Goal: Information Seeking & Learning: Check status

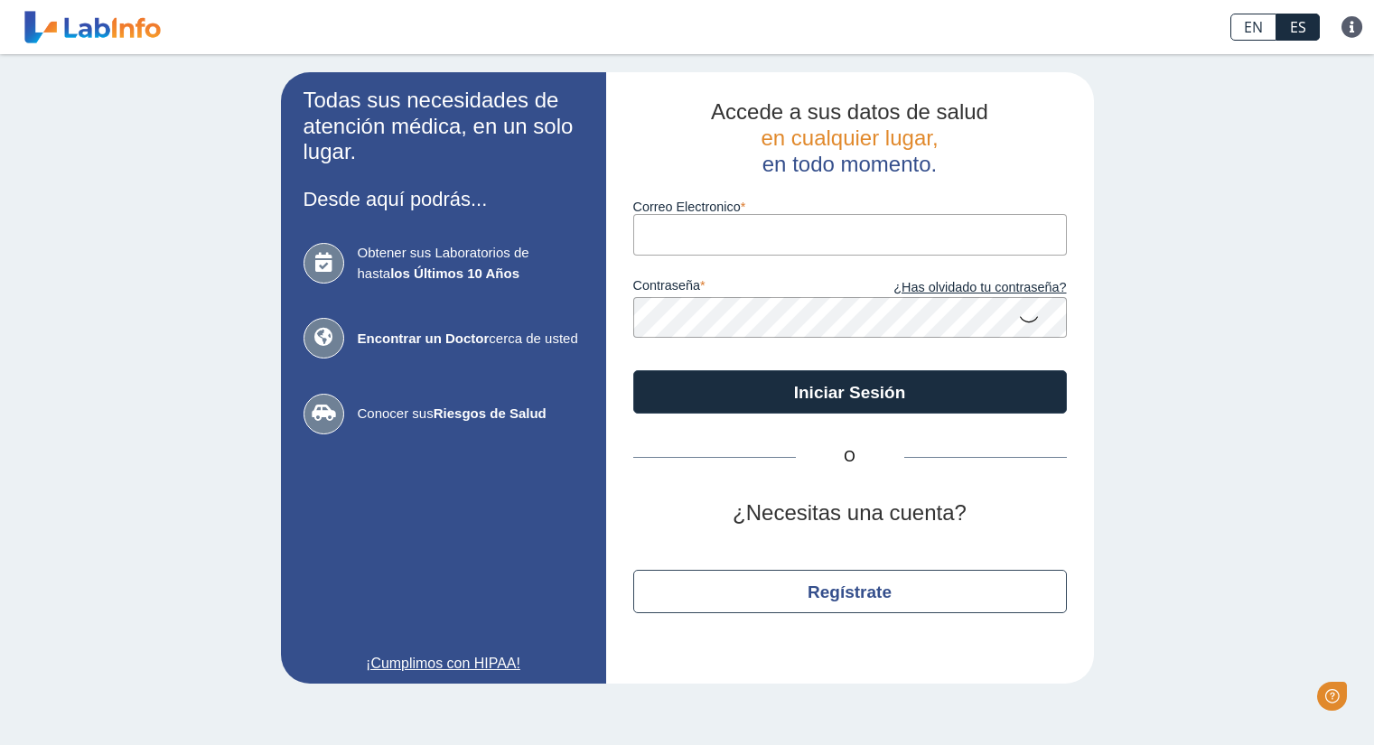
type input "[PERSON_NAME][EMAIL_ADDRESS][PERSON_NAME][DOMAIN_NAME]"
click at [1035, 324] on icon at bounding box center [1029, 318] width 22 height 35
click at [593, 323] on app-login "Todas sus necesidades de atención médica, en un solo lugar. Desde aquí podrás..…" at bounding box center [687, 378] width 813 height 612
click at [1033, 316] on icon at bounding box center [1029, 317] width 22 height 33
click at [1031, 320] on icon at bounding box center [1029, 318] width 22 height 35
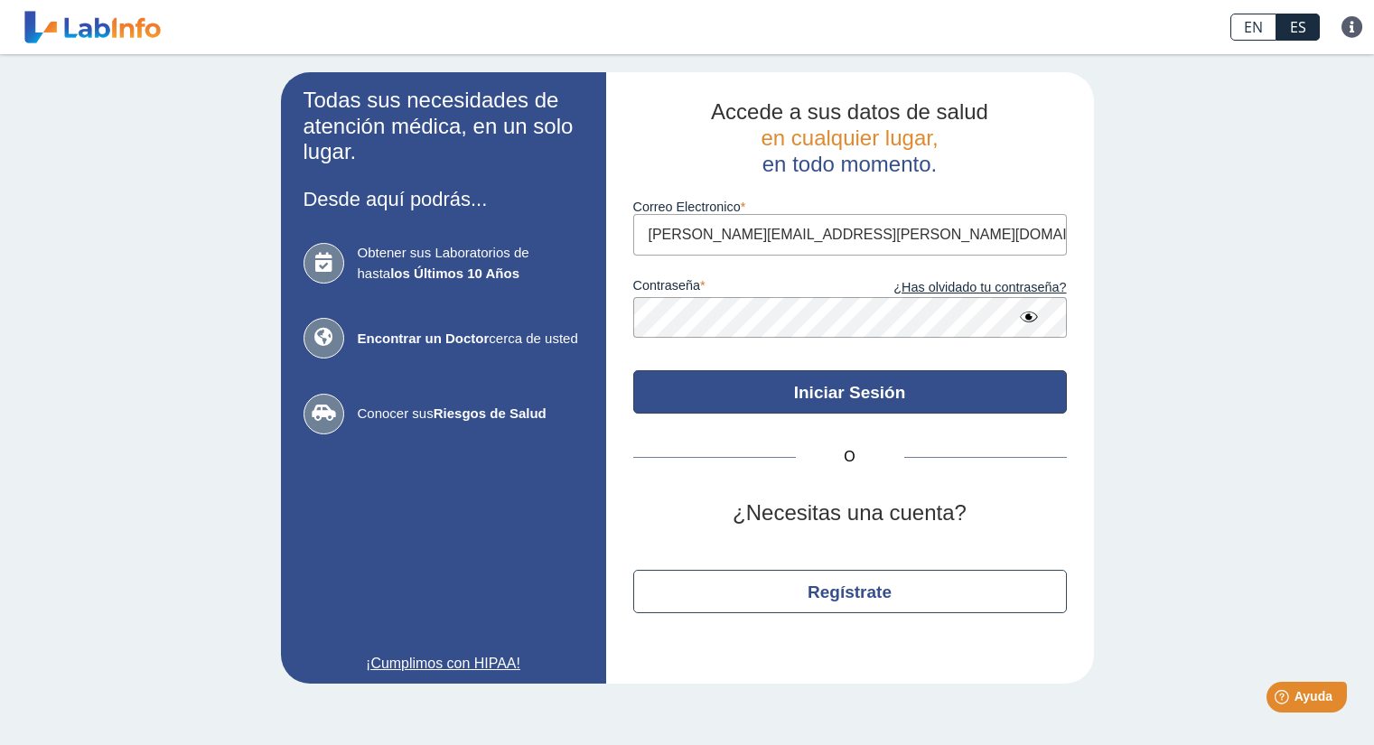
click at [838, 395] on button "Iniciar Sesión" at bounding box center [850, 391] width 434 height 43
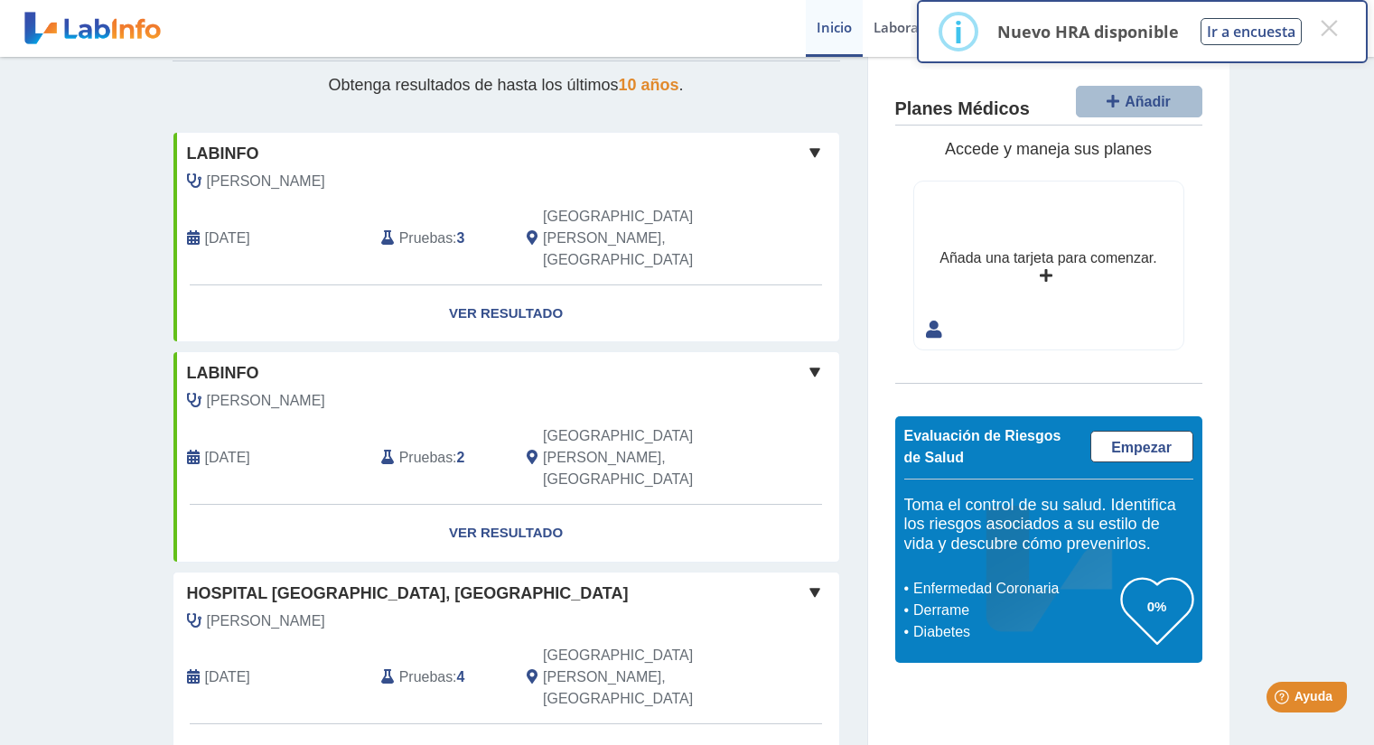
scroll to position [181, 0]
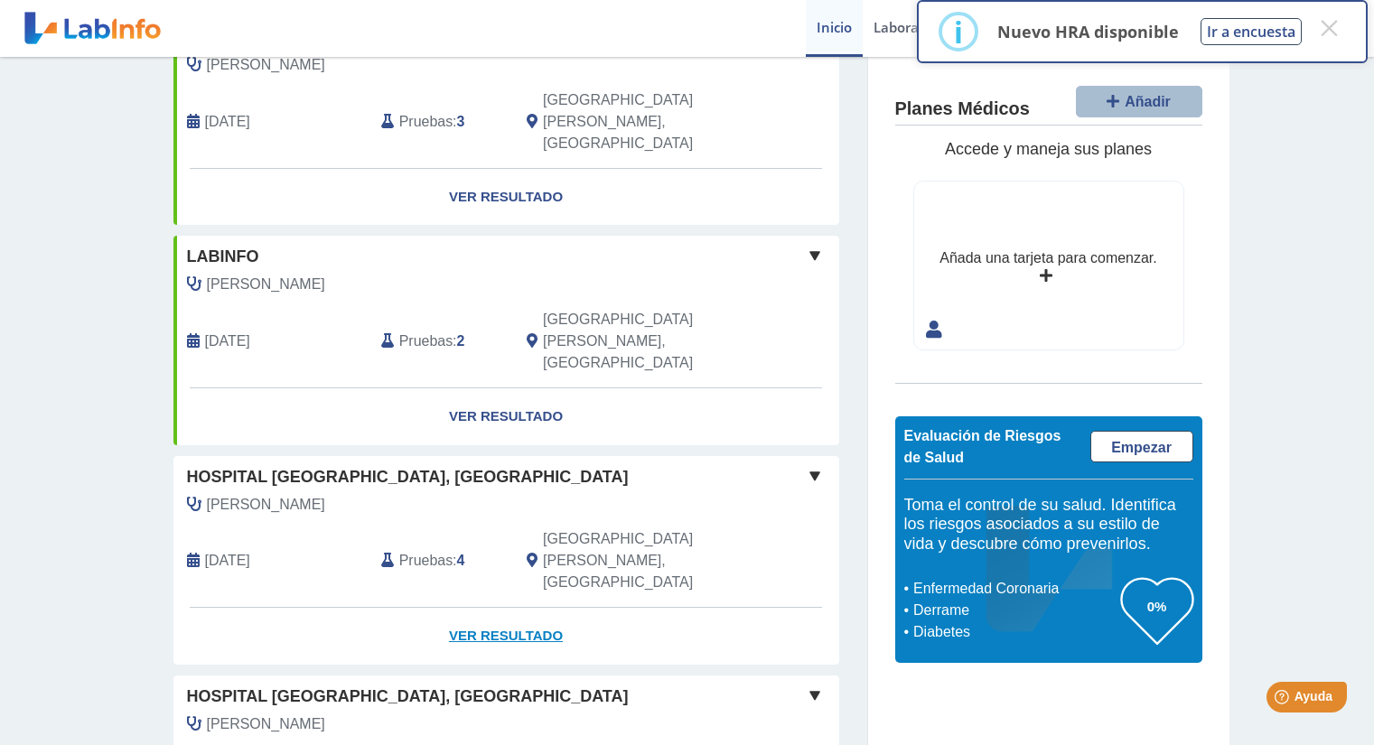
click at [506, 608] on link "Ver Resultado" at bounding box center [506, 636] width 666 height 57
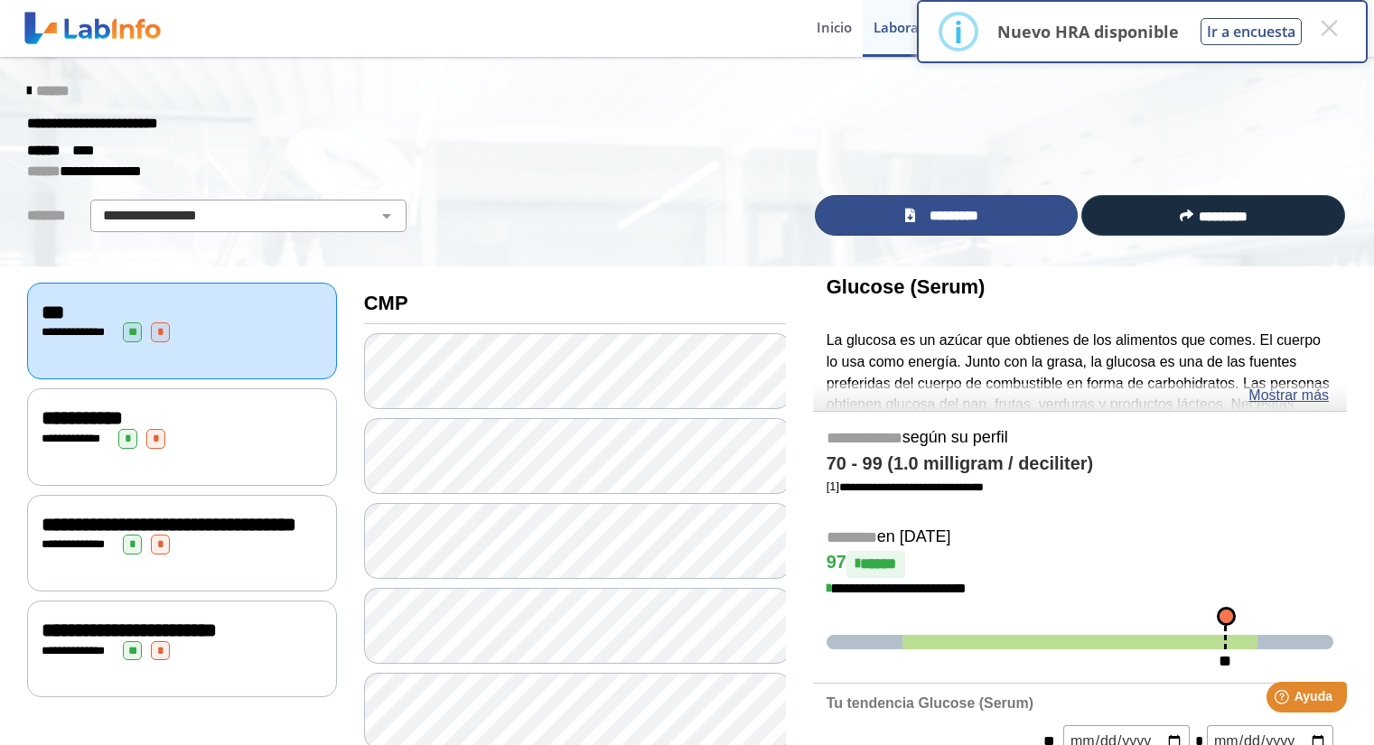
click at [952, 212] on span "*********" at bounding box center [955, 216] width 68 height 21
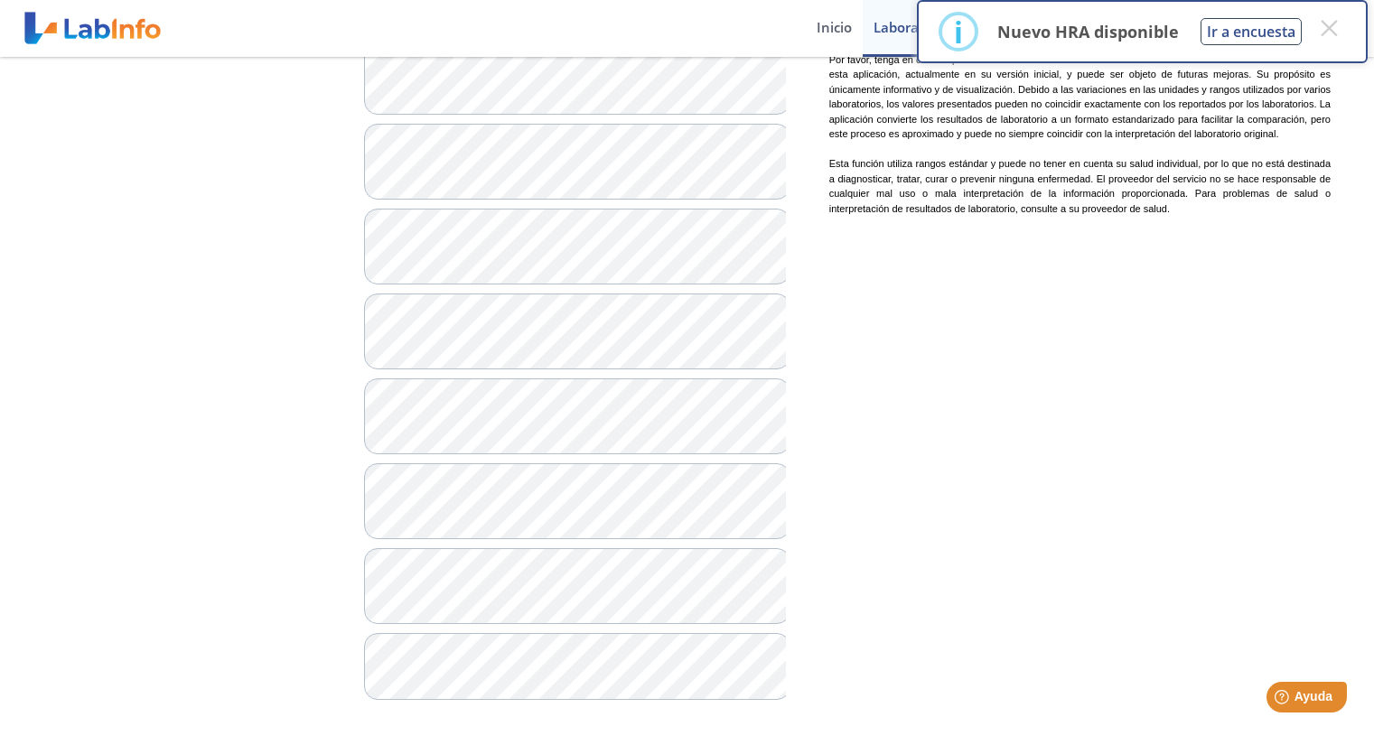
scroll to position [1230, 0]
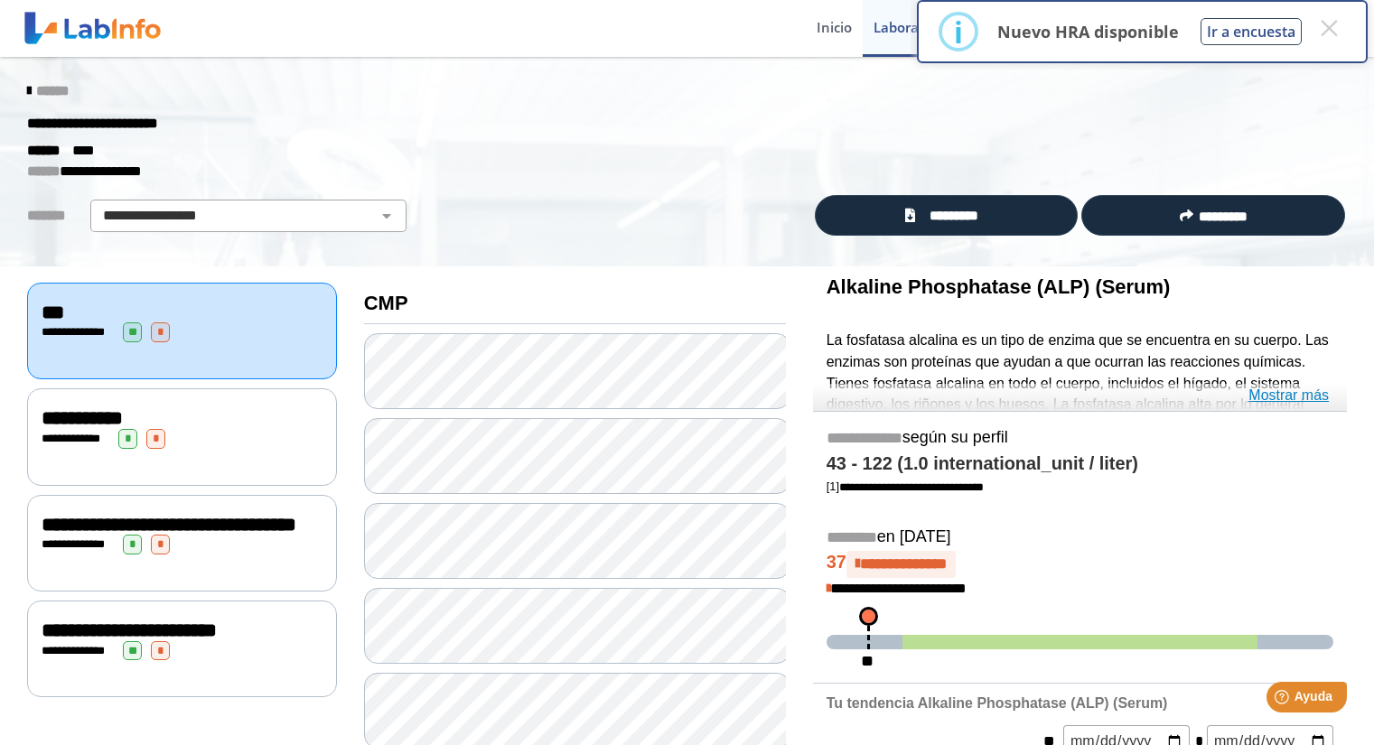
click at [1284, 401] on link "Mostrar más" at bounding box center [1289, 396] width 80 height 22
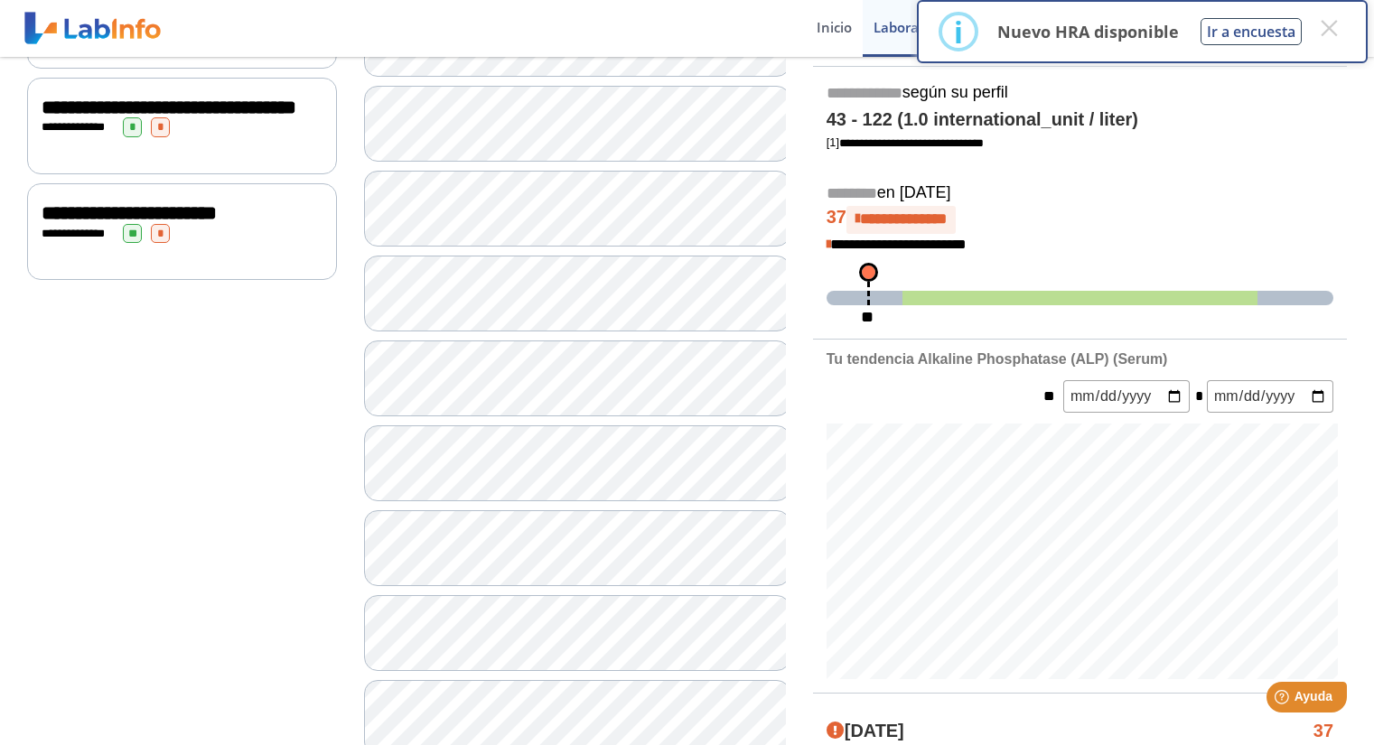
scroll to position [56, 0]
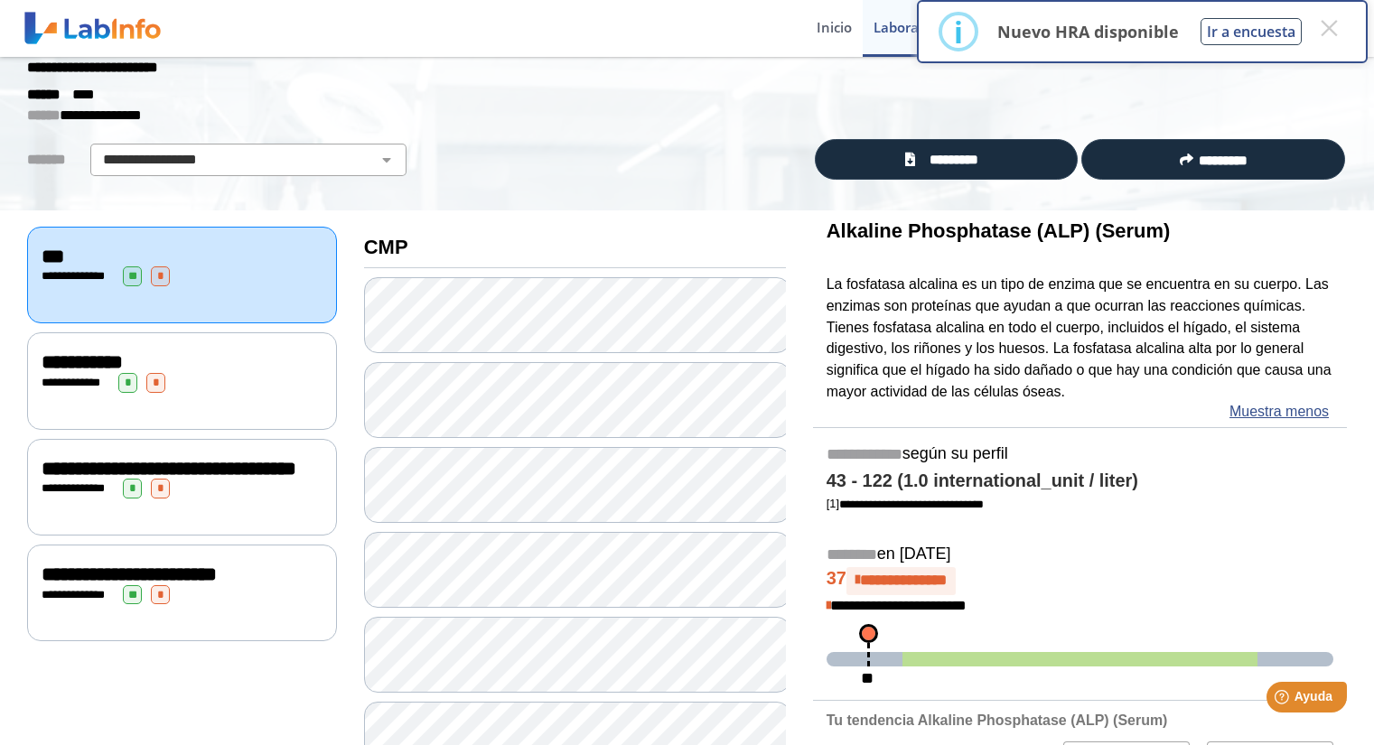
click at [211, 402] on div "**********" at bounding box center [182, 380] width 310 height 97
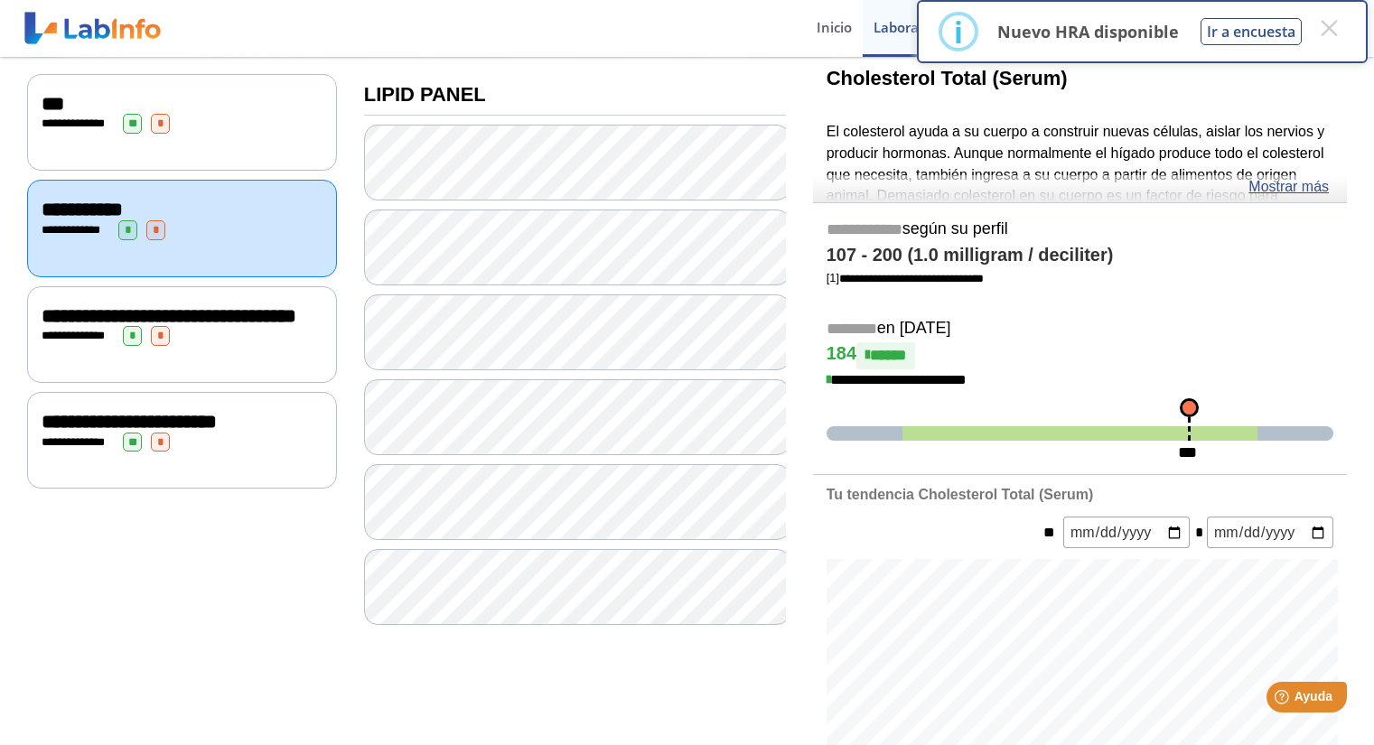
scroll to position [327, 0]
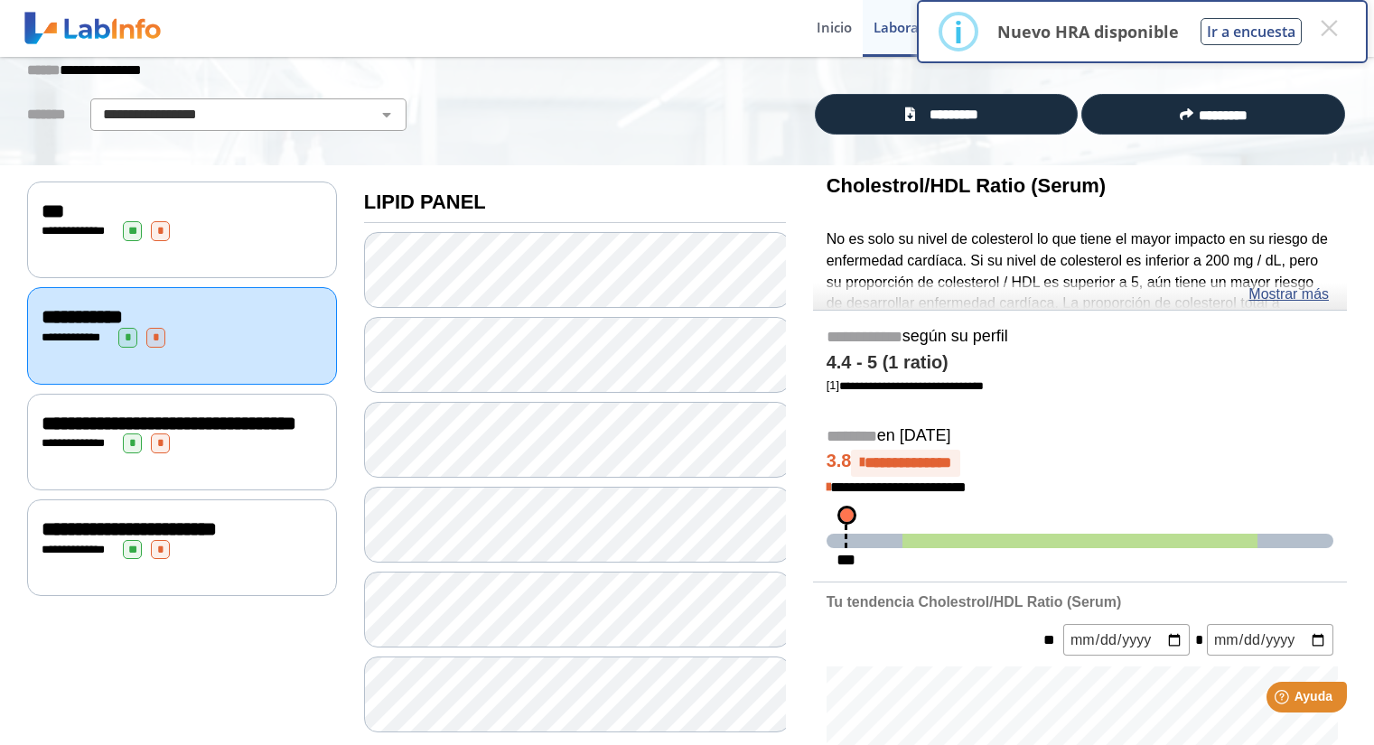
scroll to position [56, 0]
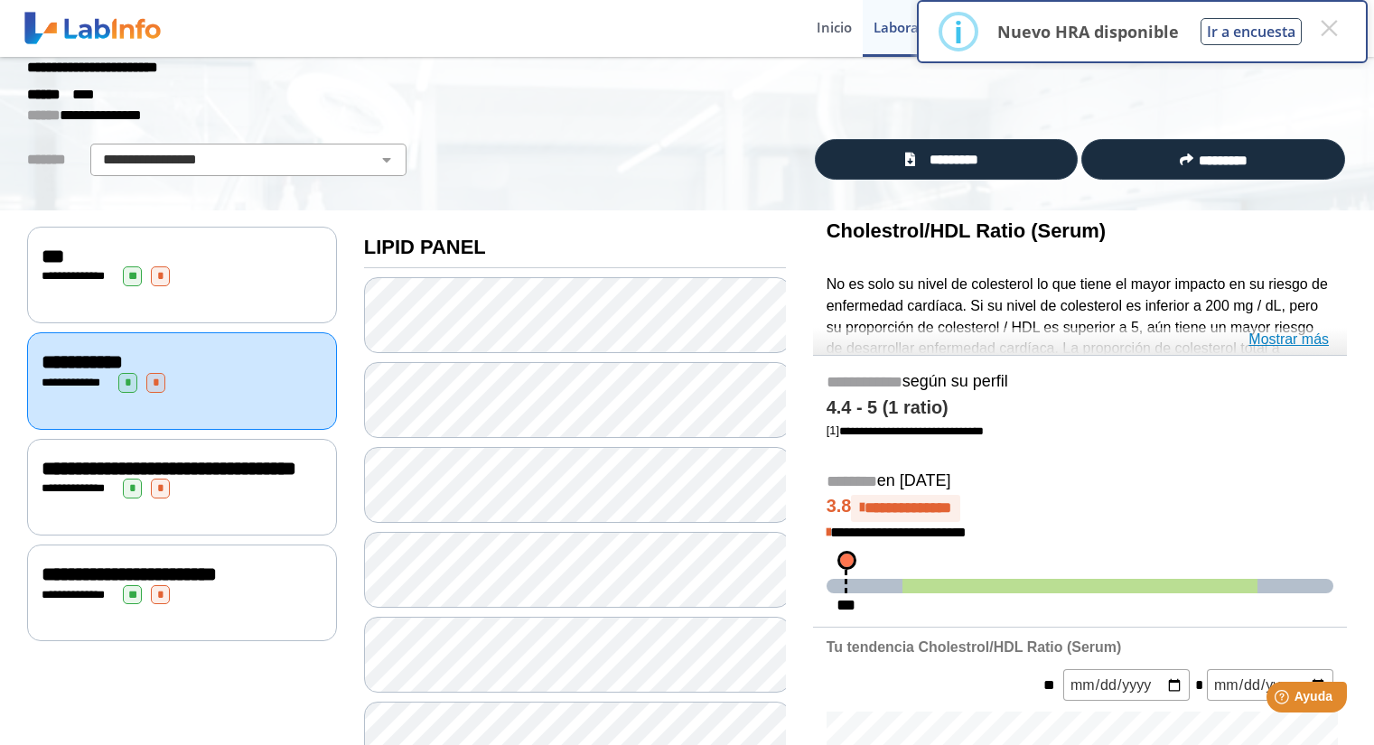
click at [1312, 339] on link "Mostrar más" at bounding box center [1289, 340] width 80 height 22
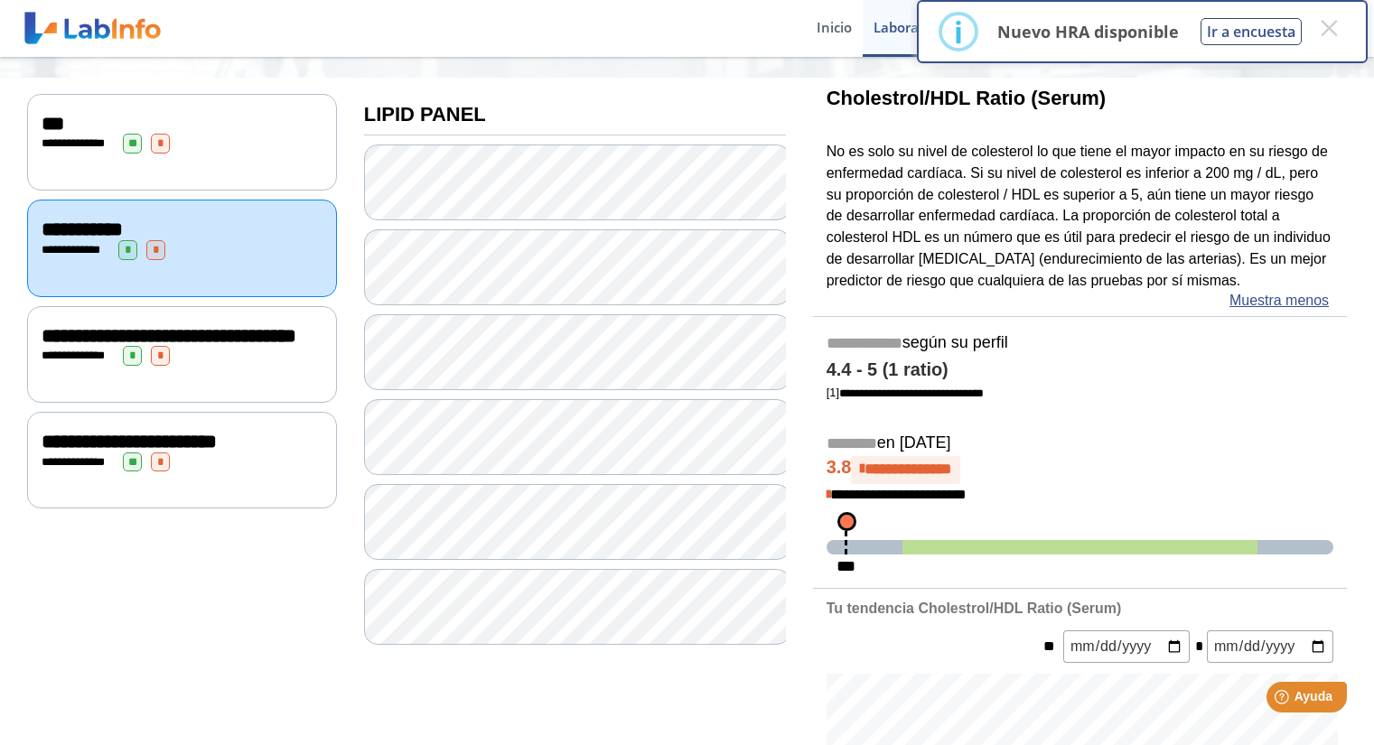
scroll to position [57, 0]
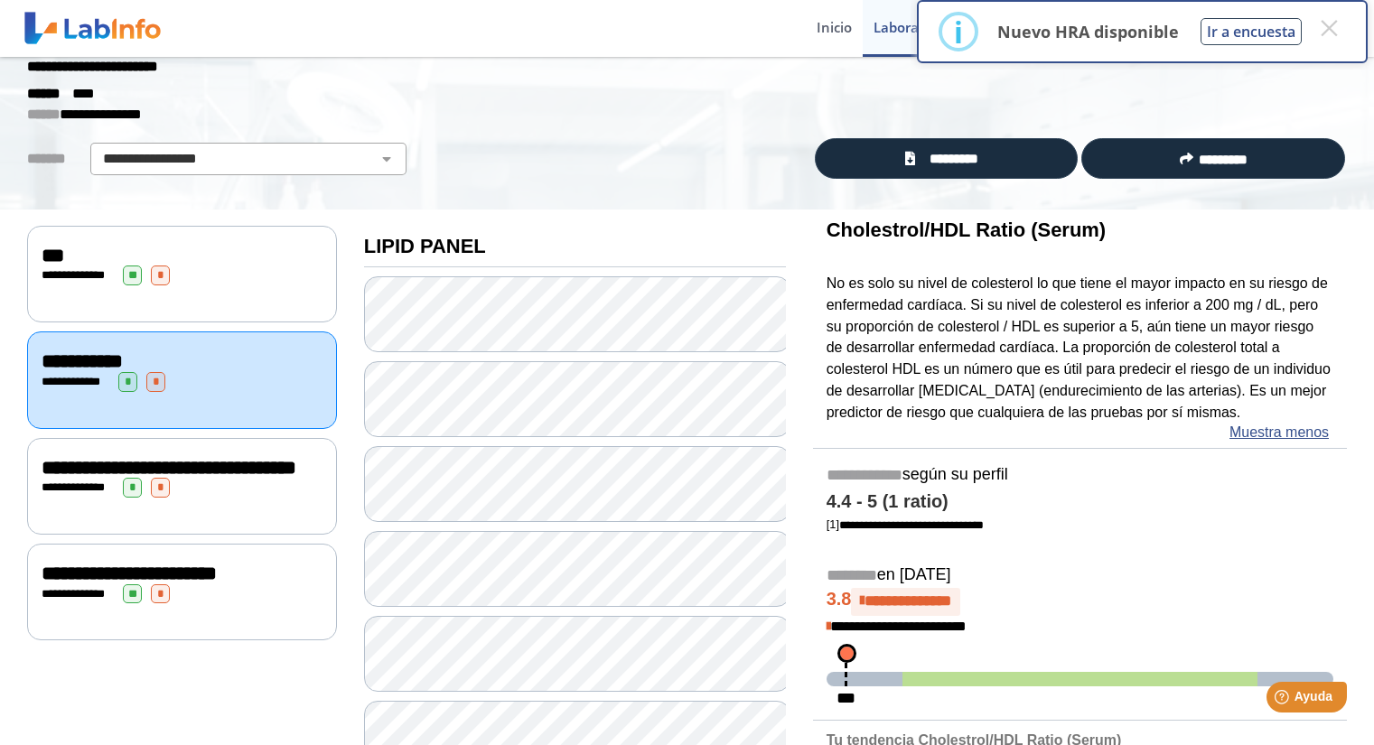
click at [260, 479] on div "**********" at bounding box center [182, 468] width 281 height 22
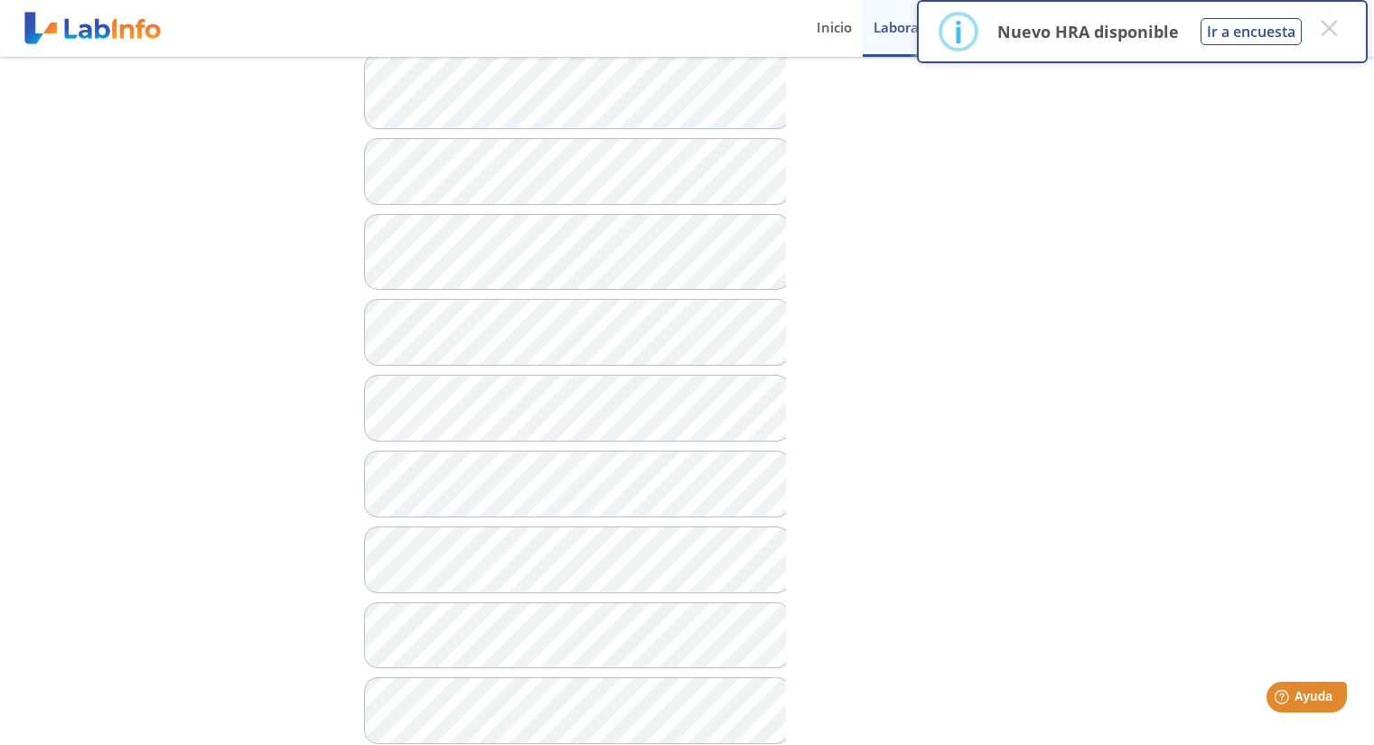
scroll to position [870, 0]
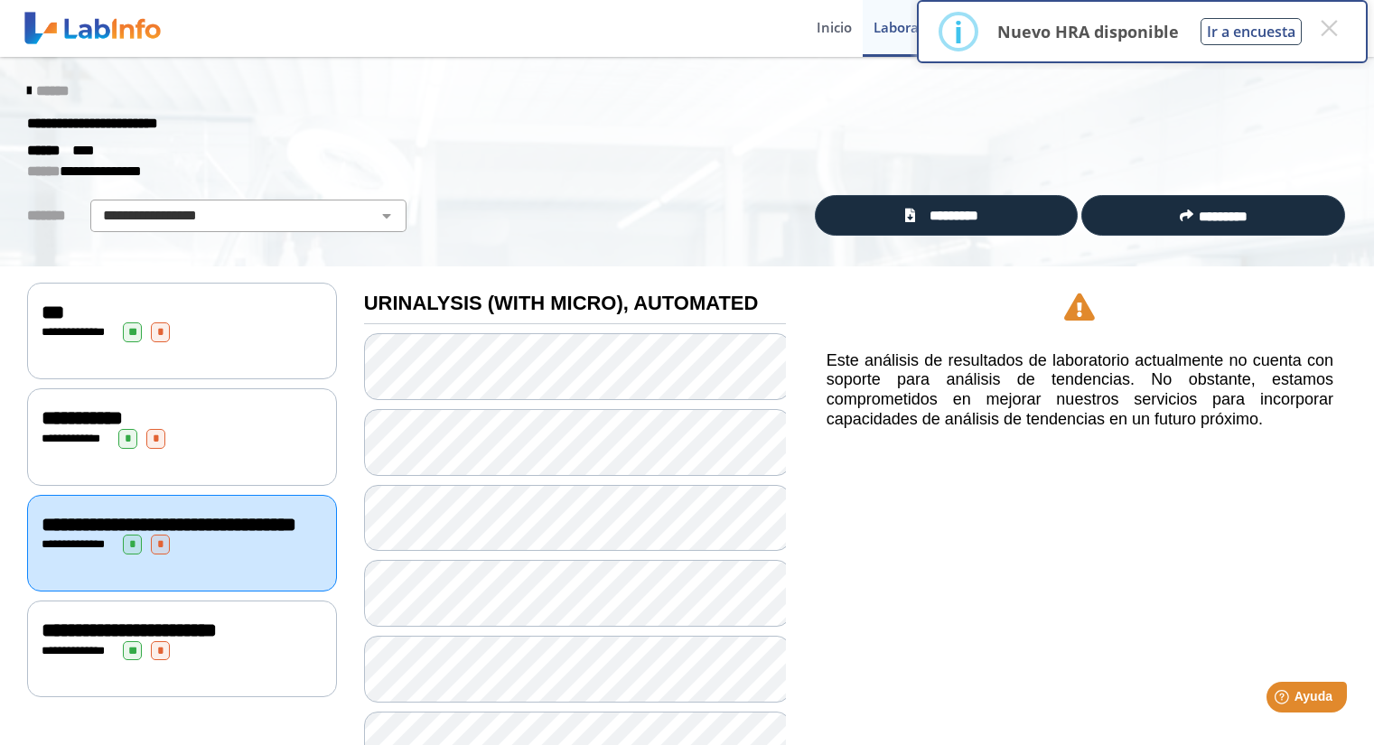
click at [183, 632] on div "**********" at bounding box center [182, 649] width 310 height 97
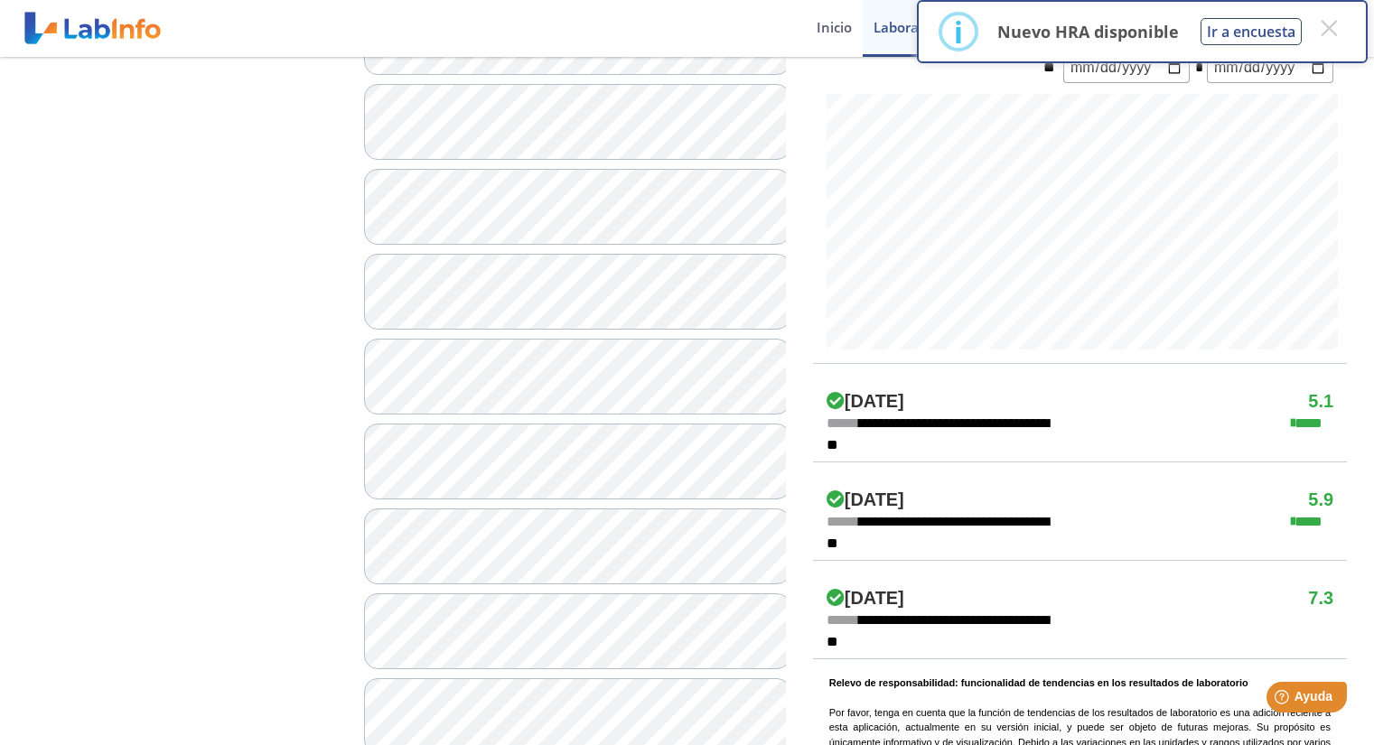
scroll to position [903, 0]
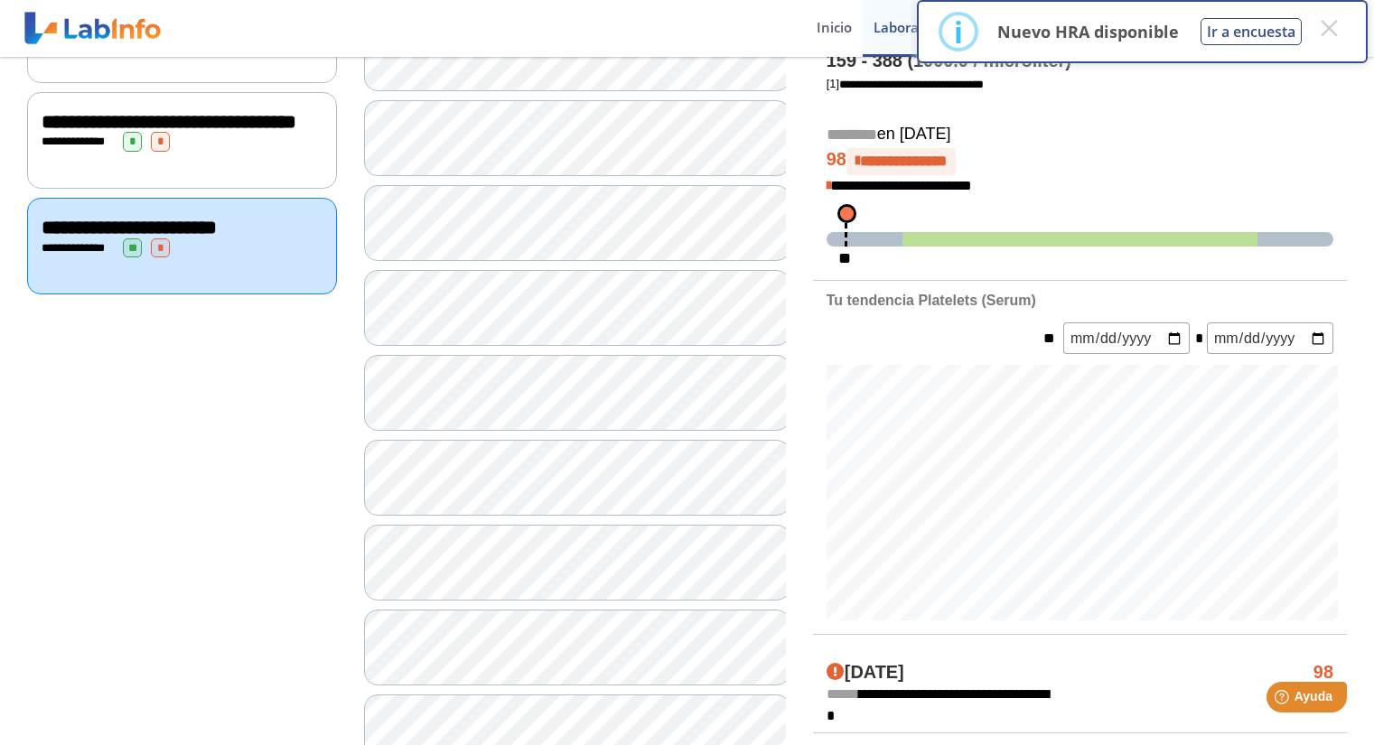
scroll to position [90, 0]
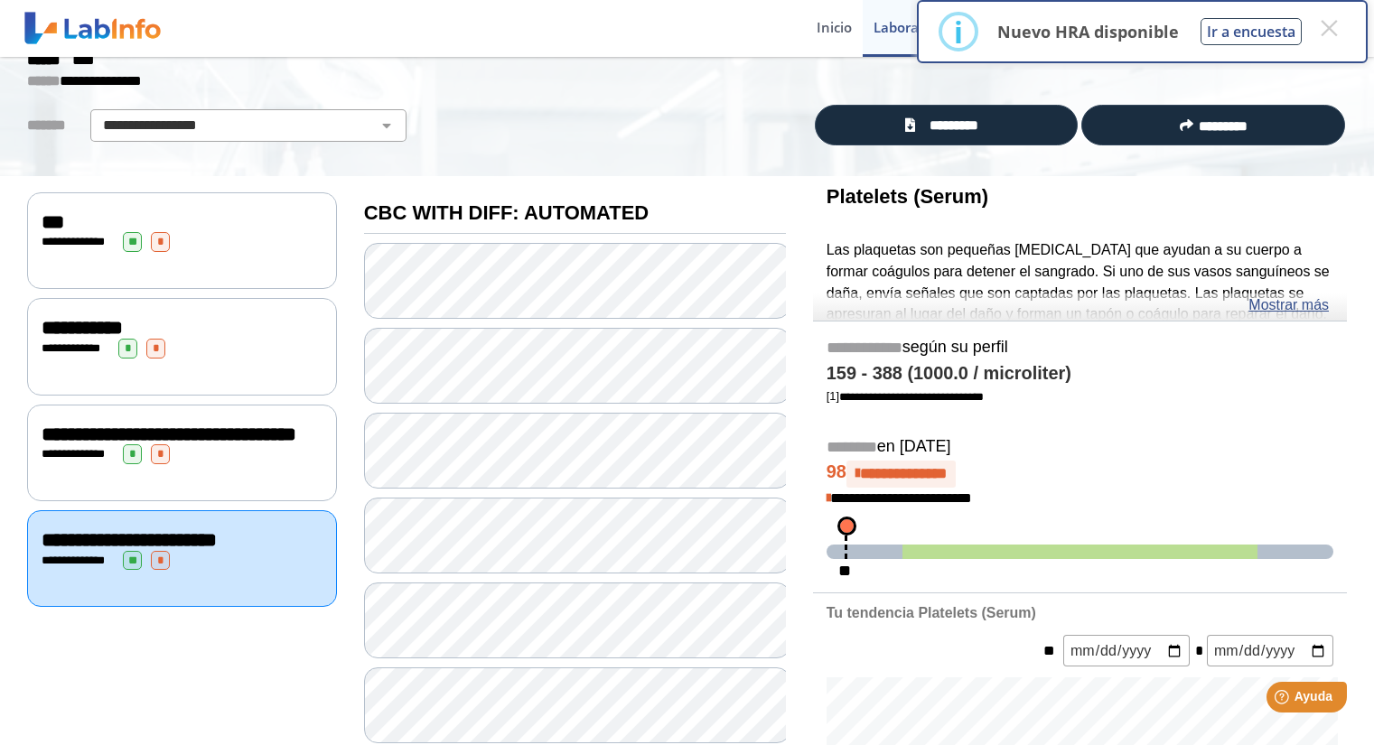
click at [1116, 297] on div "Platelets (Serum) Las plaquetas son pequeñas [MEDICAL_DATA] que ayudan a su cue…" at bounding box center [1080, 248] width 534 height 145
click at [1286, 305] on link "Mostrar más" at bounding box center [1289, 306] width 80 height 22
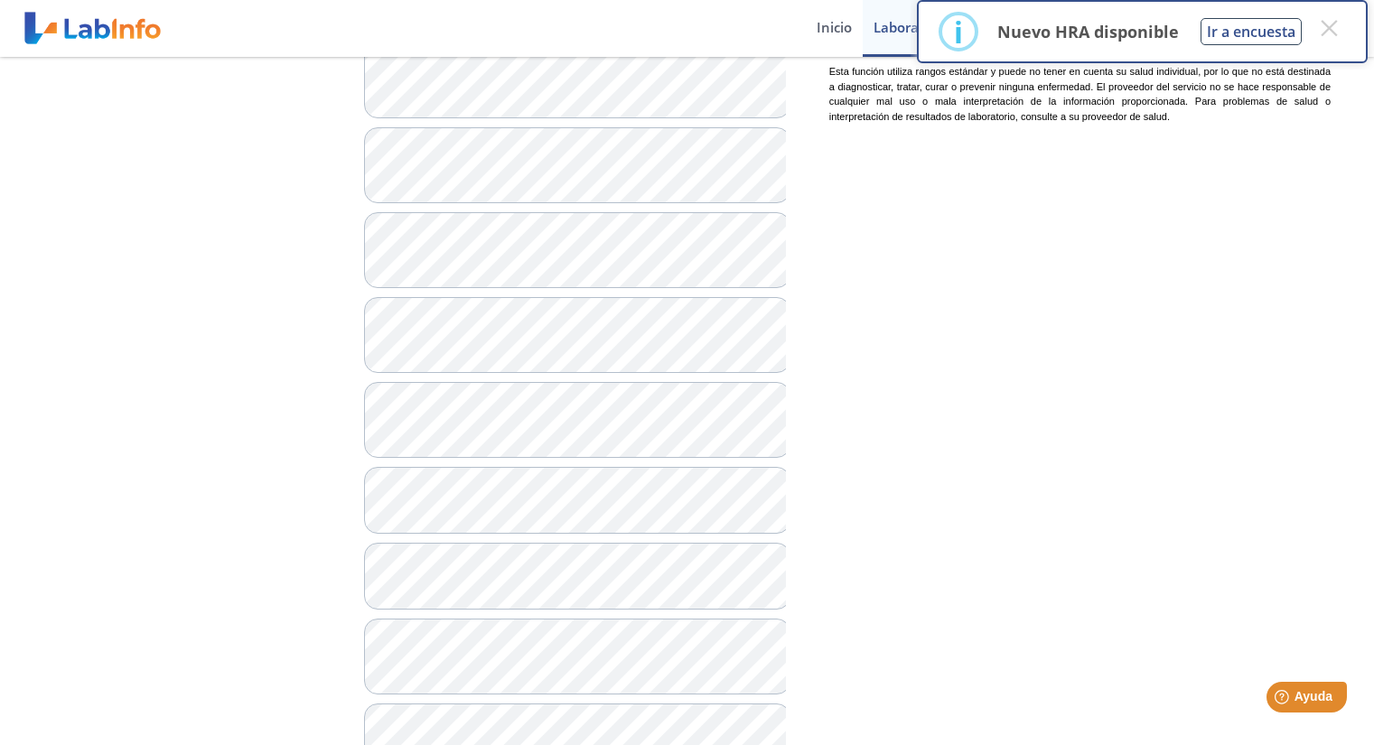
scroll to position [1536, 0]
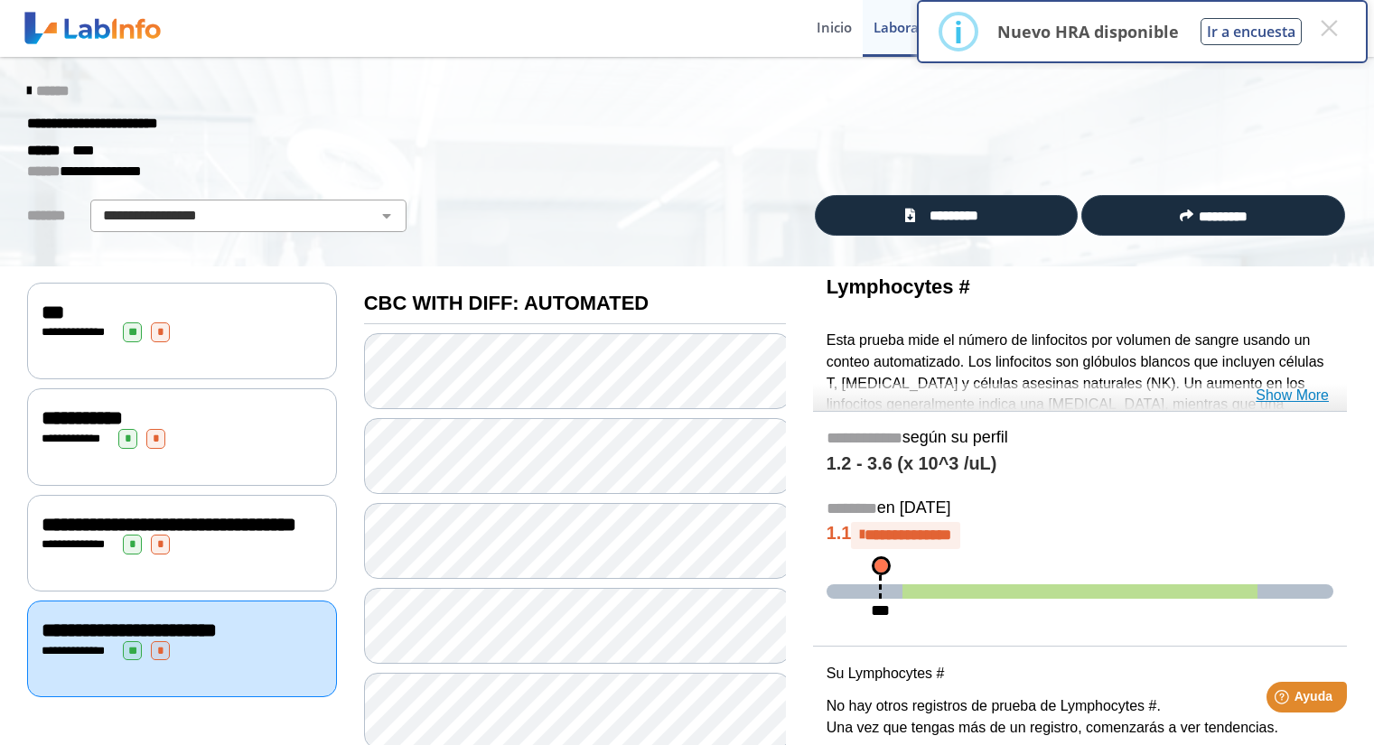
click at [1300, 398] on link "Show More" at bounding box center [1292, 396] width 73 height 22
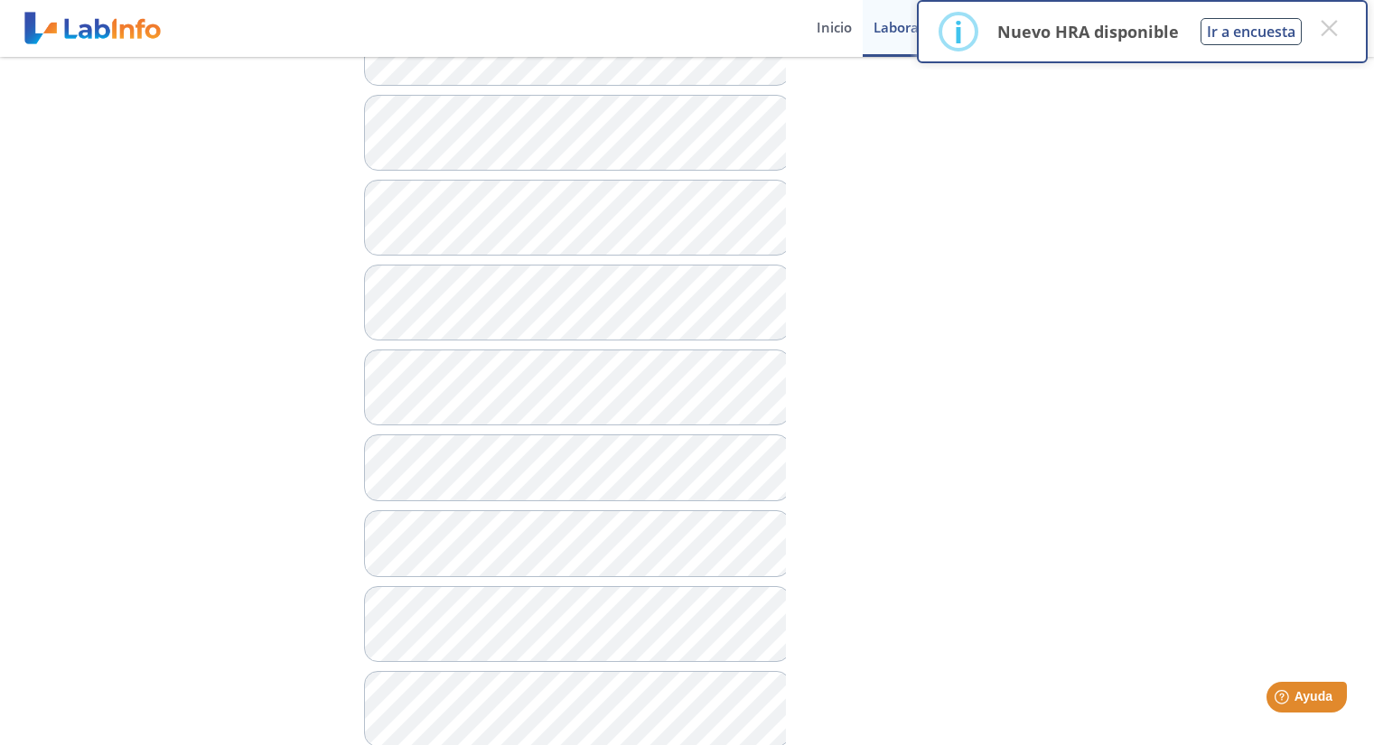
scroll to position [1536, 0]
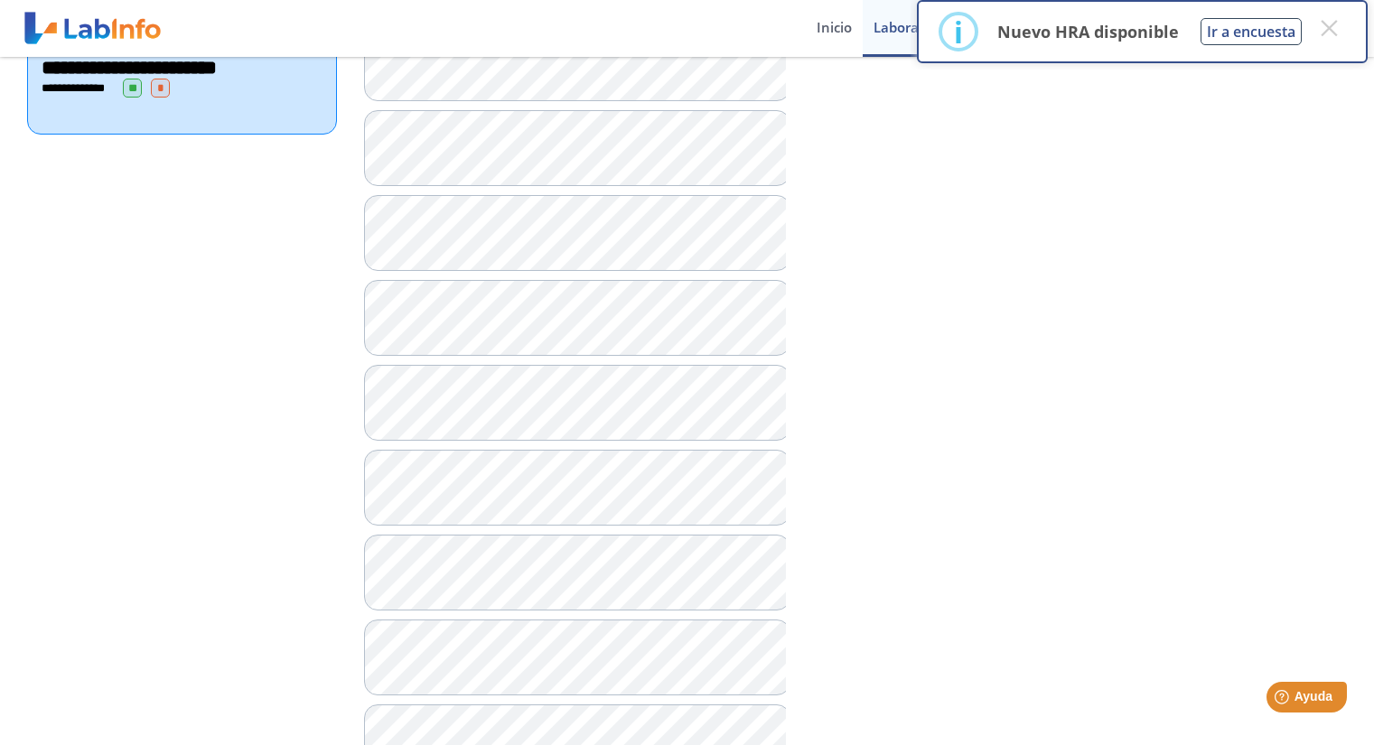
scroll to position [542, 0]
